Goal: Information Seeking & Learning: Learn about a topic

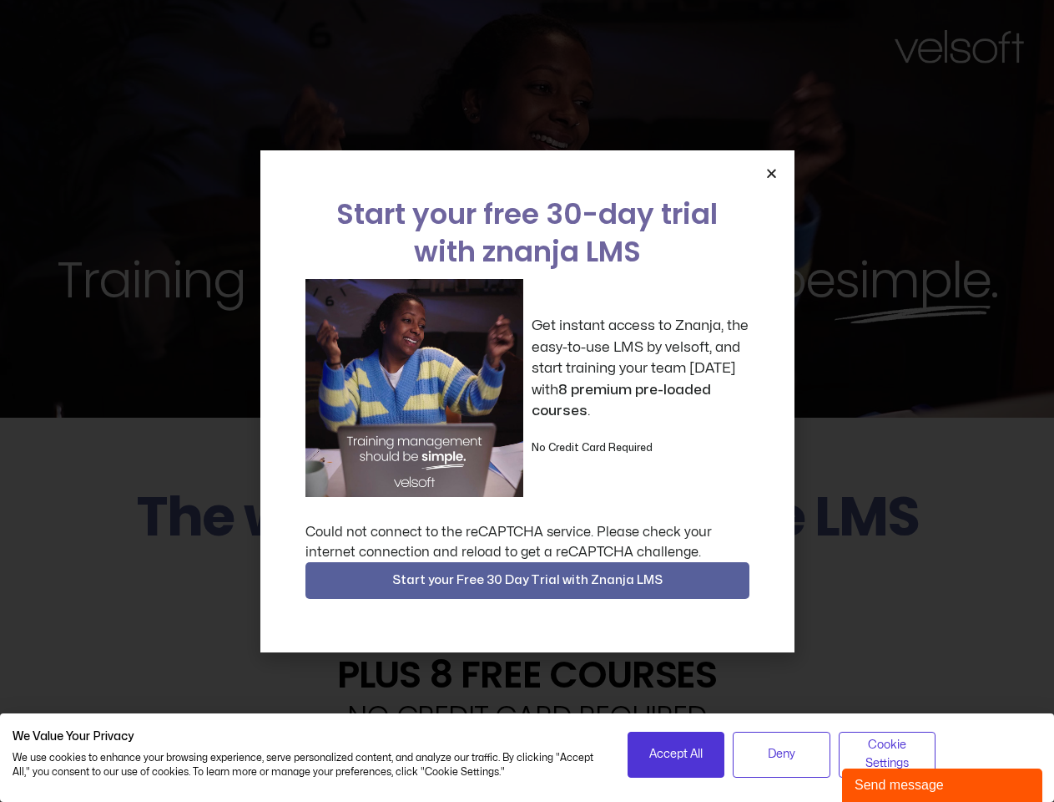
click at [527, 401] on div "Get instant access to Znanja, the easy-to-use LMS by velsoft, and start trainin…" at bounding box center [528, 388] width 444 height 218
click at [771, 173] on icon "Close" at bounding box center [772, 173] width 13 height 13
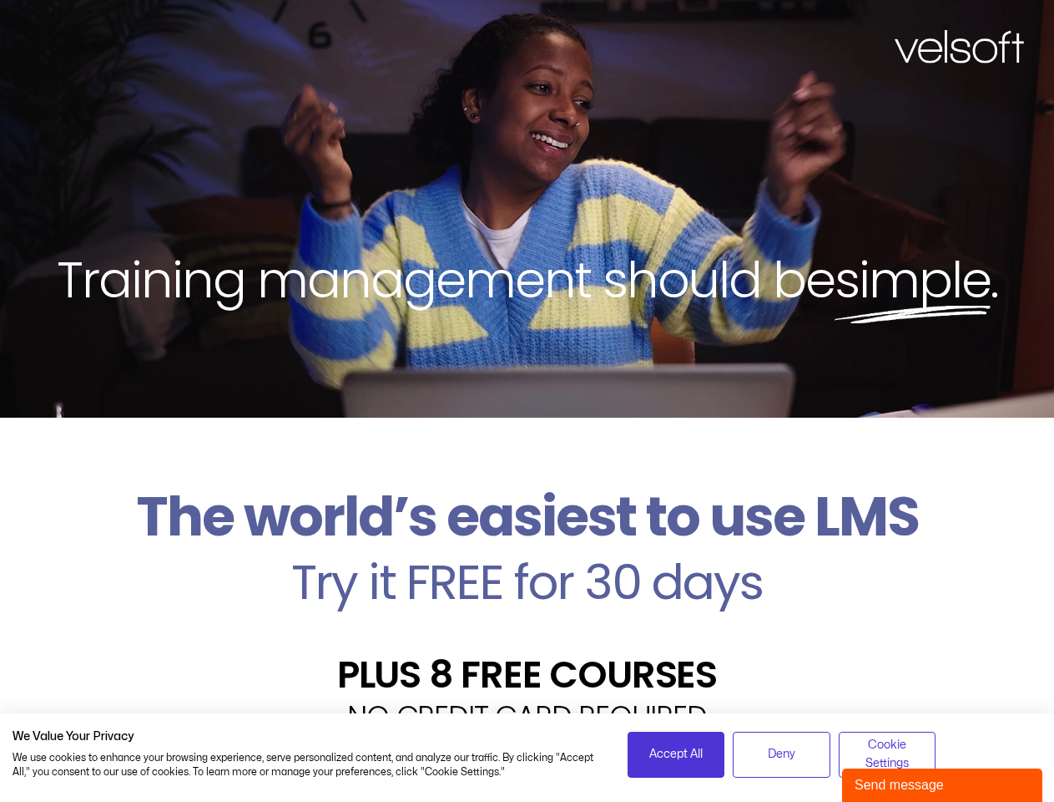
click at [528, 580] on h2 "Try it FREE for 30 days" at bounding box center [527, 582] width 1029 height 48
click at [676, 754] on span "Accept All" at bounding box center [676, 754] width 53 height 18
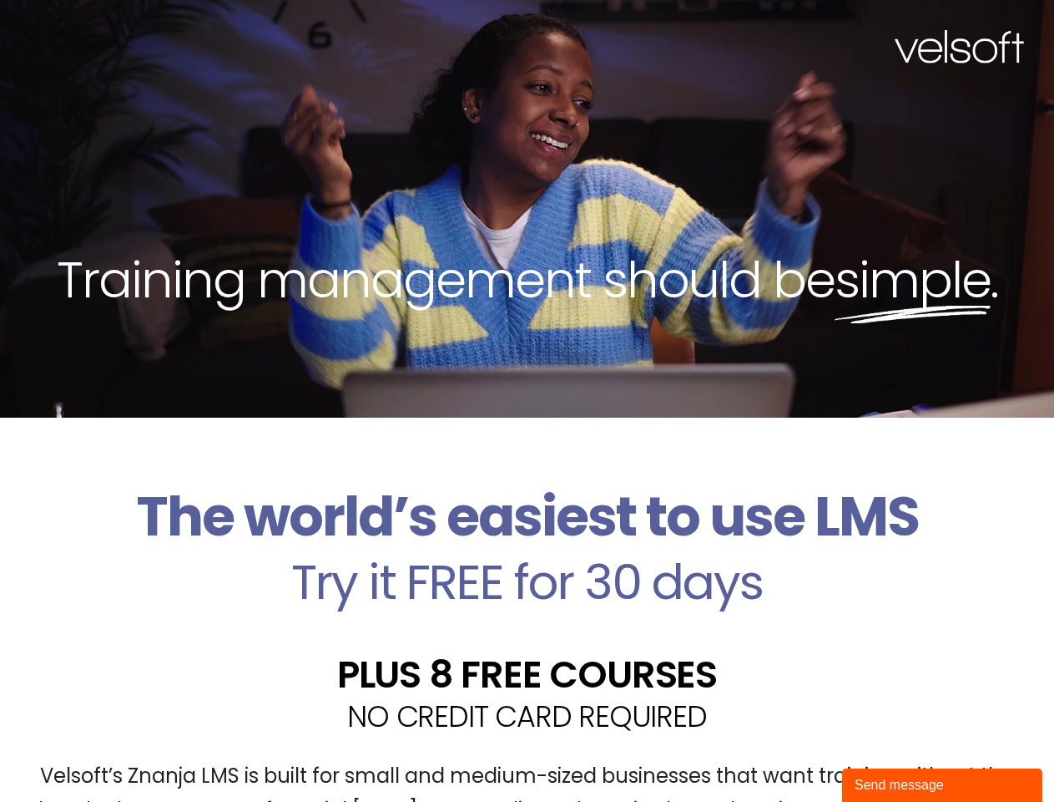
click at [781, 754] on div "Velsoft’s Znanja LMS is built for small and medium-sized businesses that want t…" at bounding box center [527, 800] width 1029 height 122
click at [888, 754] on div "Velsoft’s Znanja LMS is built for small and medium-sized businesses that want t…" at bounding box center [527, 800] width 1029 height 122
click at [943, 785] on div "Send message" at bounding box center [942, 785] width 175 height 20
